Goal: Information Seeking & Learning: Learn about a topic

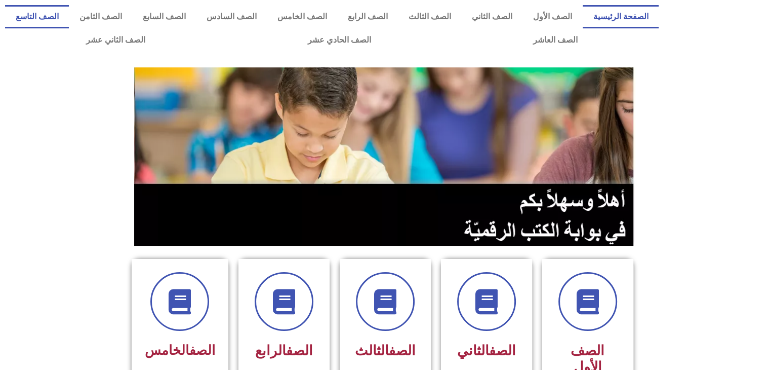
click at [69, 17] on link "الصف التاسع" at bounding box center [37, 16] width 64 height 23
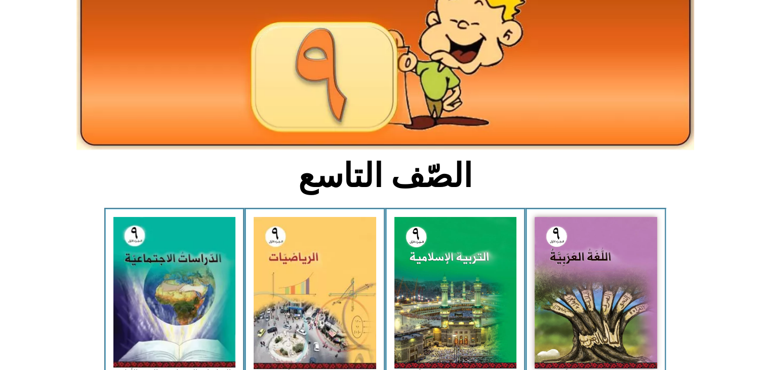
scroll to position [125, 0]
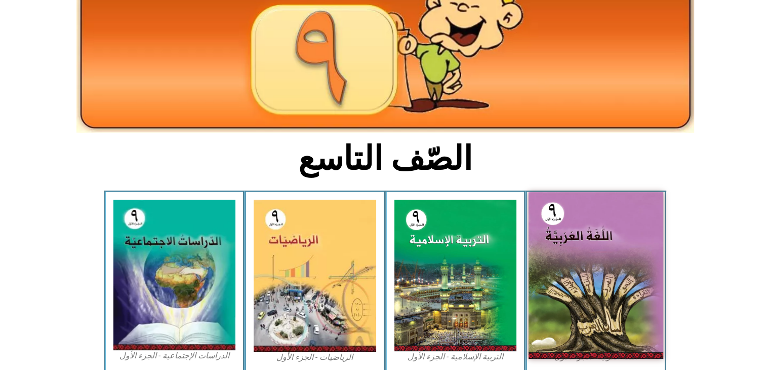
click at [554, 231] on img at bounding box center [596, 275] width 135 height 167
